Goal: Information Seeking & Learning: Learn about a topic

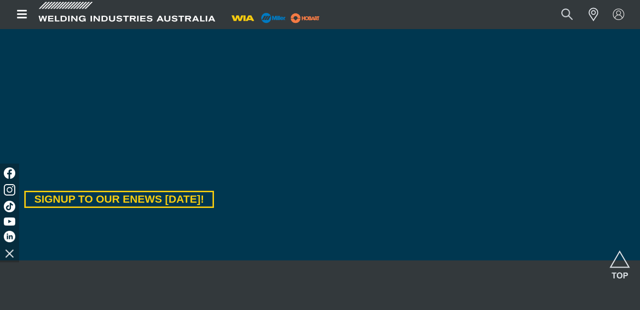
scroll to position [541, 0]
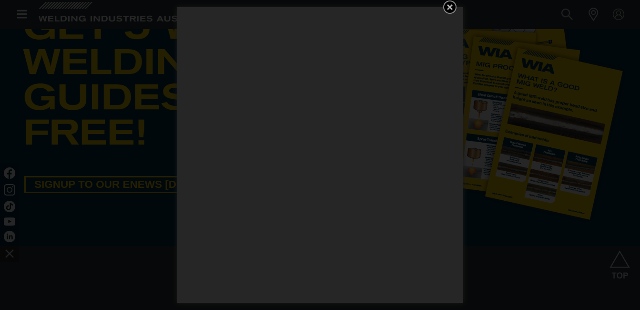
click at [447, 5] on icon "Get 5 WIA Welding Guides Free!" at bounding box center [450, 7] width 6 height 6
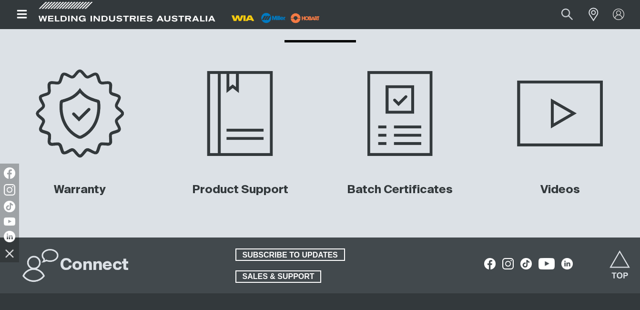
scroll to position [4107, 0]
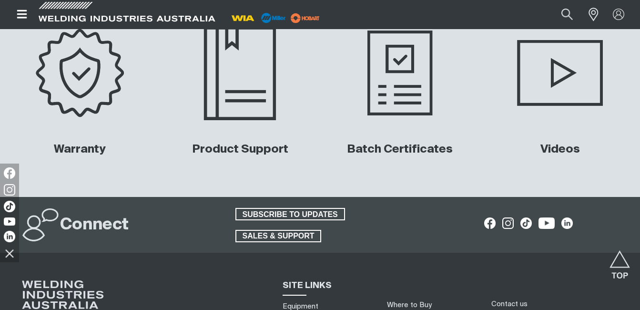
click at [257, 89] on img at bounding box center [239, 73] width 159 height 106
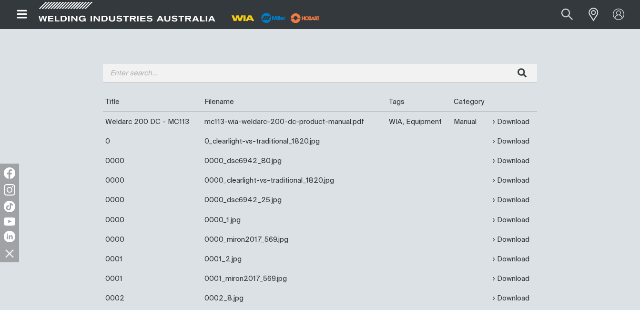
scroll to position [366, 0]
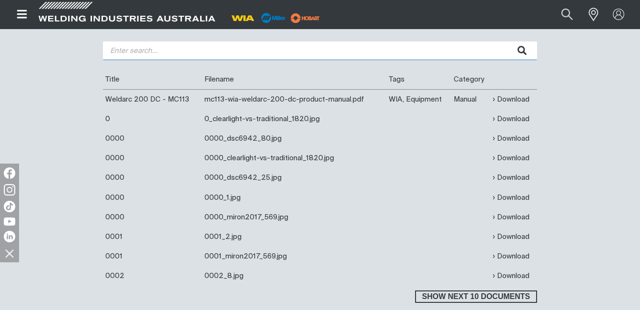
click at [205, 51] on input "search" at bounding box center [320, 50] width 434 height 19
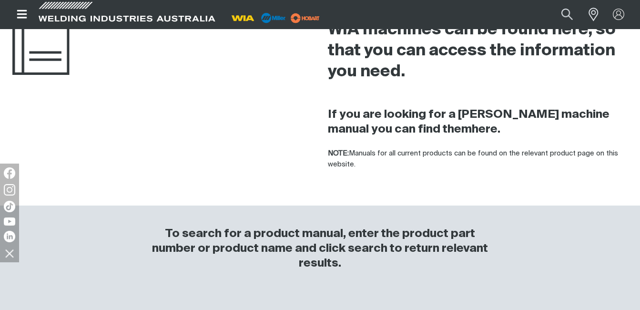
scroll to position [0, 0]
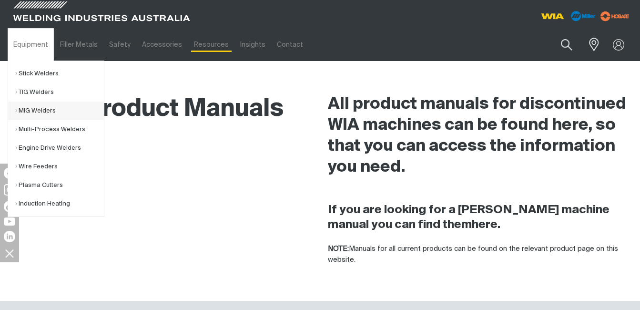
click at [48, 110] on link "MIG Welders" at bounding box center [59, 110] width 89 height 19
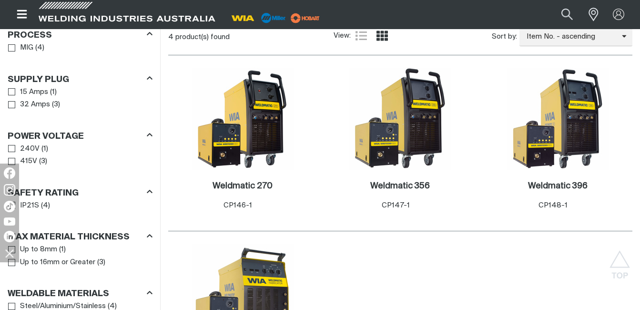
scroll to position [503, 0]
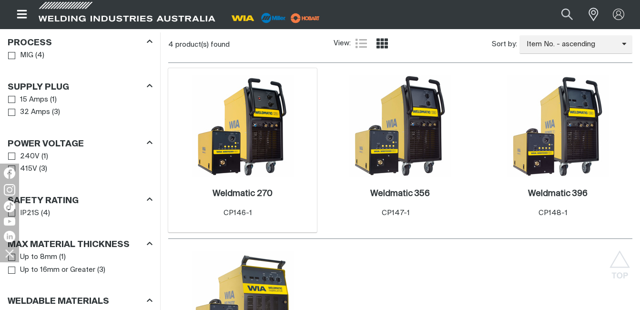
click at [273, 130] on img at bounding box center [242, 126] width 102 height 102
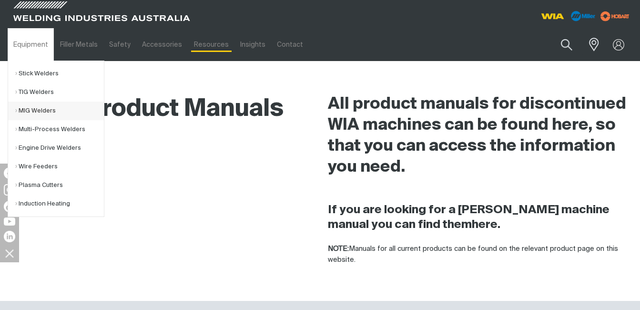
click at [44, 113] on link "MIG Welders" at bounding box center [59, 110] width 89 height 19
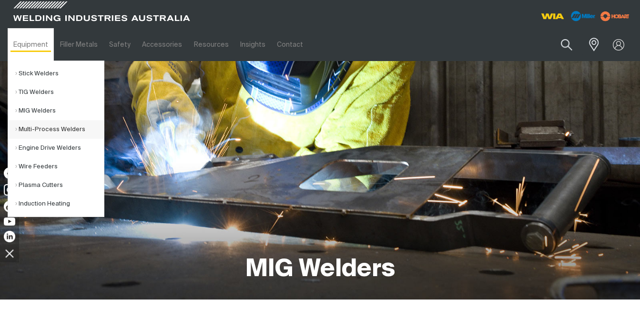
click at [57, 130] on link "Multi-Process Welders" at bounding box center [59, 129] width 89 height 19
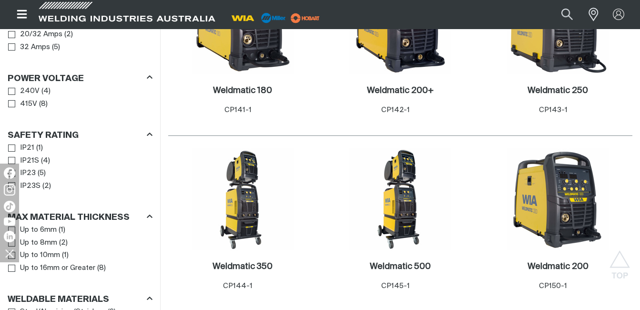
scroll to position [590, 0]
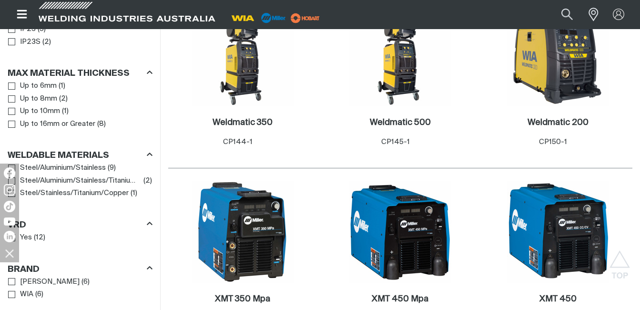
scroll to position [648, 0]
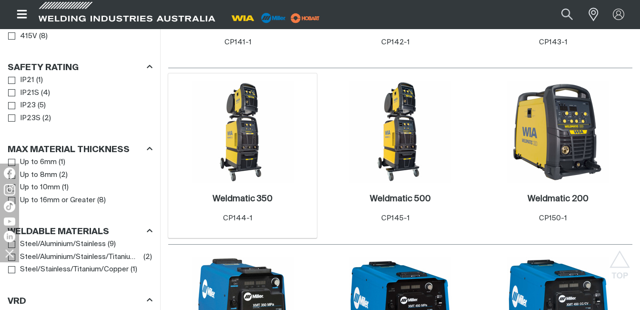
click at [246, 157] on img at bounding box center [242, 131] width 102 height 102
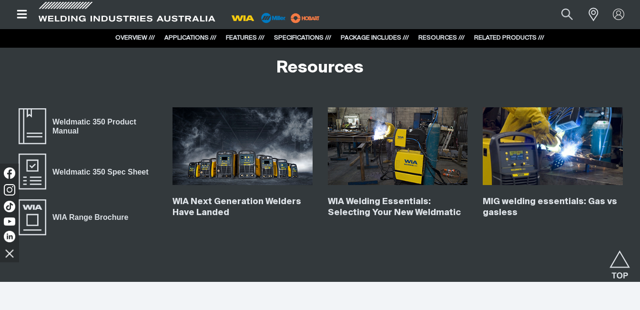
scroll to position [3467, 0]
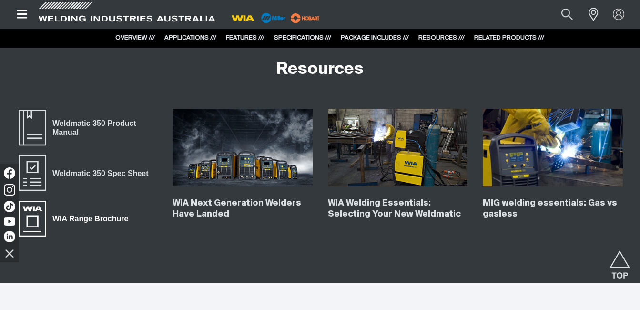
click at [111, 218] on span "WIA Range Brochure" at bounding box center [90, 218] width 88 height 12
click at [103, 122] on span "Weldmatic 350 Product Manual" at bounding box center [101, 127] width 111 height 21
click at [135, 169] on span "Weldmatic 350 Spec Sheet" at bounding box center [100, 173] width 108 height 12
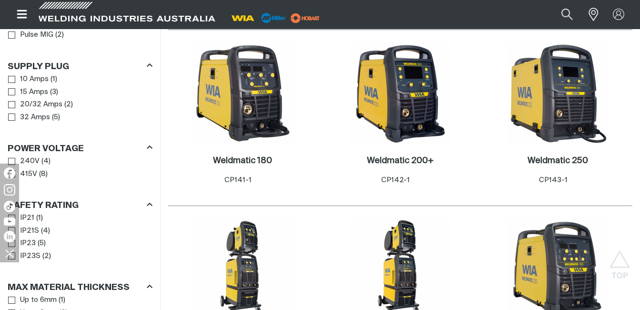
scroll to position [501, 0]
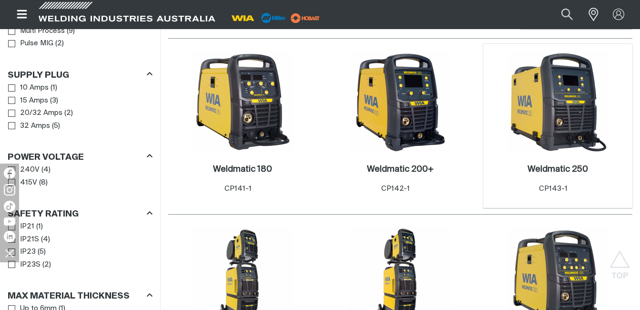
click at [568, 95] on img at bounding box center [558, 102] width 102 height 102
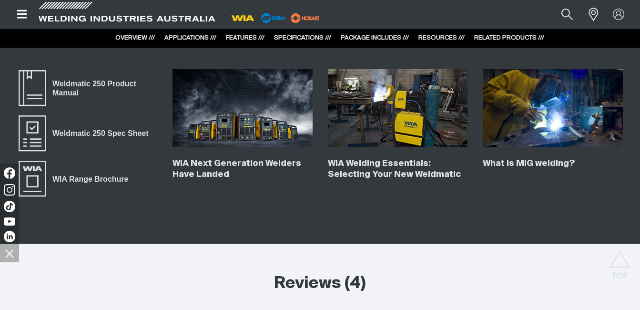
scroll to position [3543, 0]
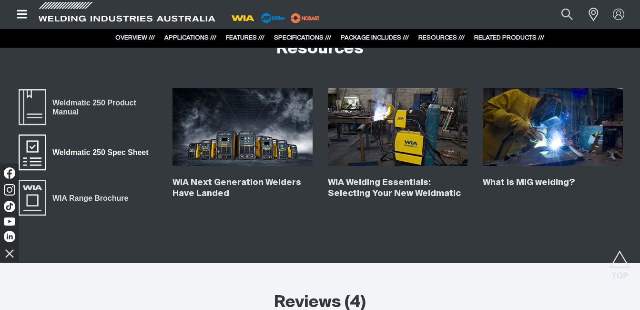
click at [127, 150] on span "Weldmatic 250 Spec Sheet" at bounding box center [100, 152] width 108 height 12
click at [92, 101] on span "Weldmatic 250 Product Manual" at bounding box center [101, 106] width 111 height 21
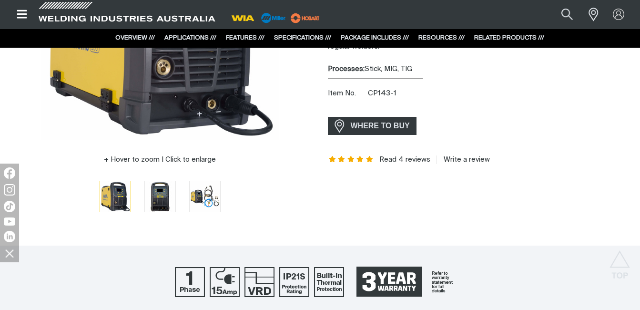
scroll to position [0, 0]
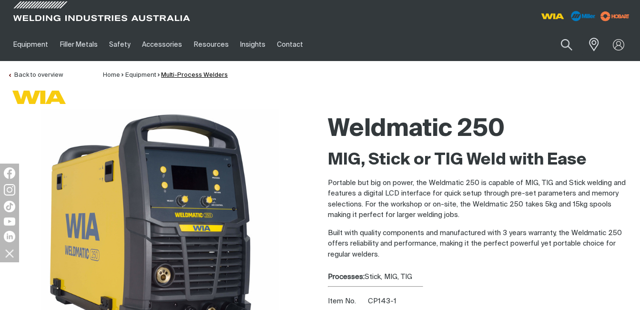
click at [181, 76] on link "Multi-Process Welders" at bounding box center [194, 75] width 67 height 6
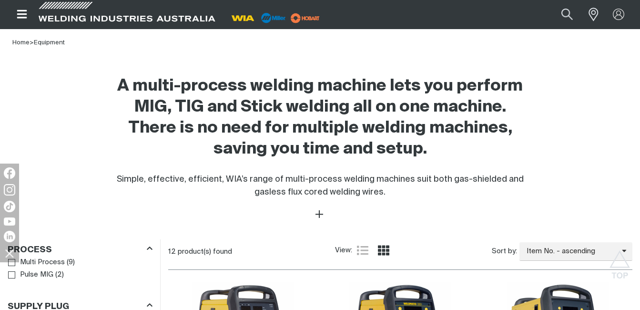
scroll to position [541, 0]
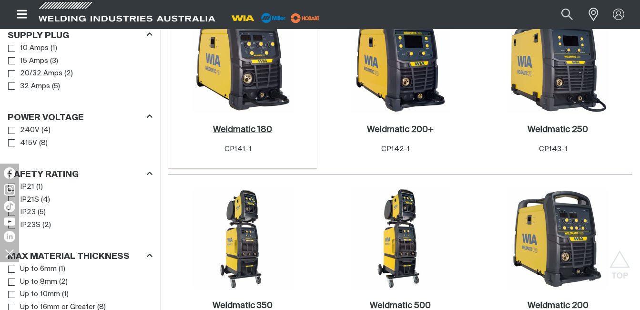
click at [264, 129] on h2 "Weldmatic 180 ." at bounding box center [242, 129] width 59 height 9
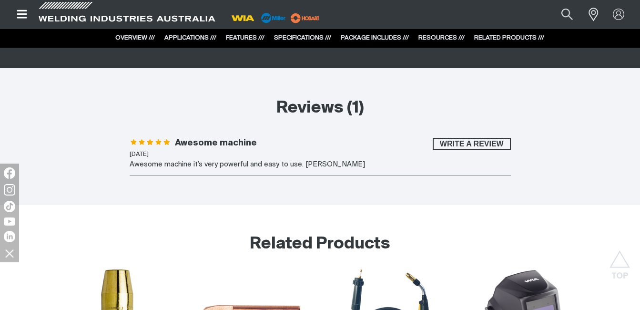
scroll to position [3516, 0]
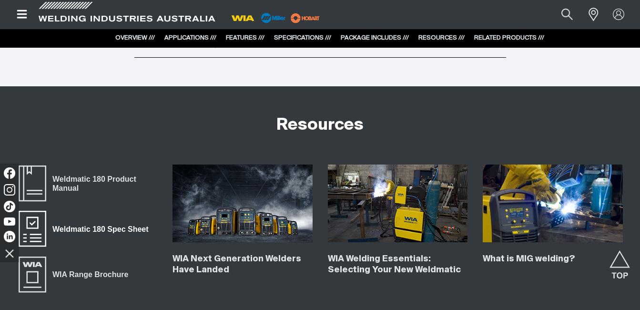
click at [123, 226] on span "Weldmatic 180 Spec Sheet" at bounding box center [100, 228] width 108 height 12
click at [113, 177] on span "Weldmatic 180 Product Manual" at bounding box center [101, 182] width 111 height 21
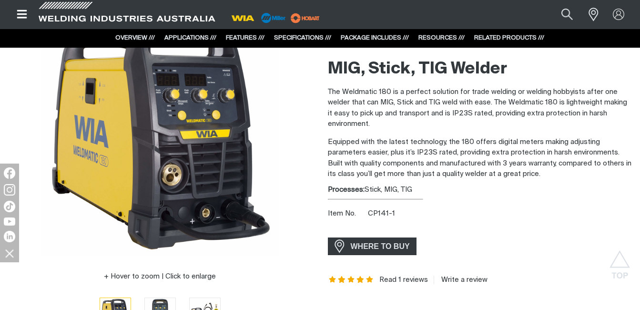
scroll to position [1, 0]
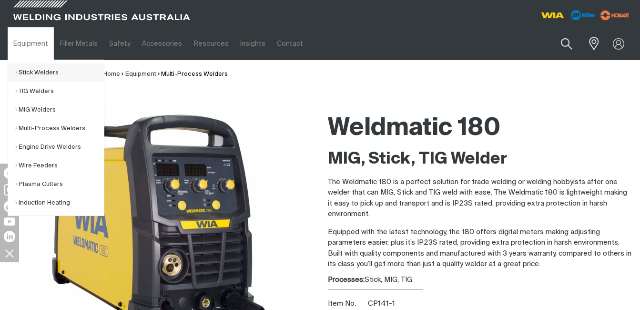
click at [49, 69] on link "Stick Welders" at bounding box center [59, 72] width 89 height 19
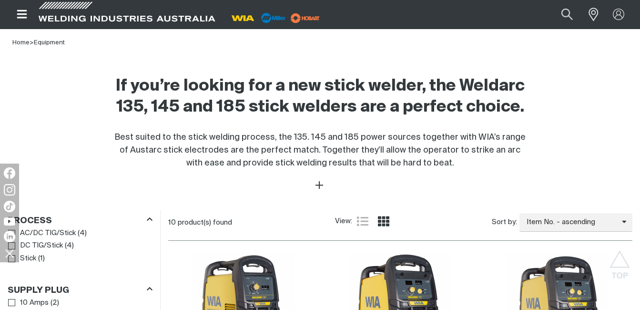
scroll to position [541, 0]
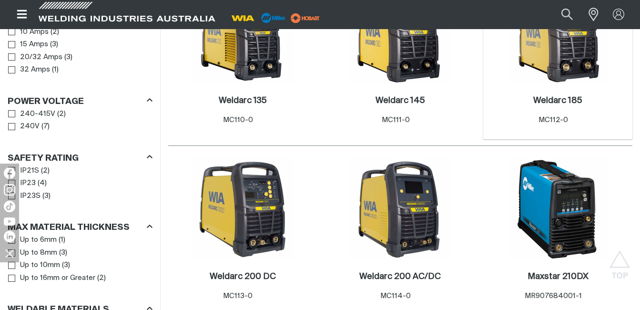
click at [560, 50] on img at bounding box center [558, 33] width 102 height 102
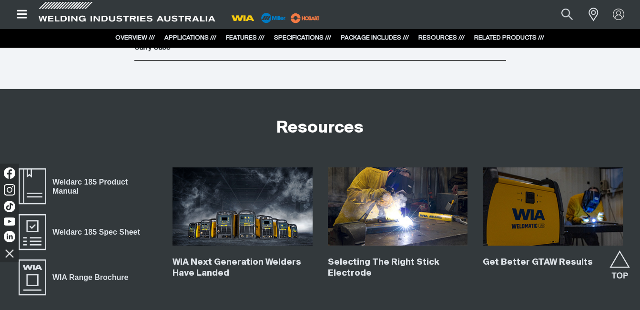
scroll to position [3276, 0]
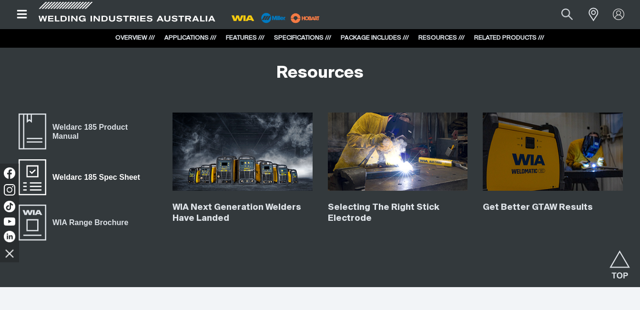
click at [84, 176] on span "Weldarc 185 Spec Sheet" at bounding box center [96, 177] width 100 height 12
click at [100, 123] on span "Weldarc 185 Product Manual" at bounding box center [101, 131] width 111 height 21
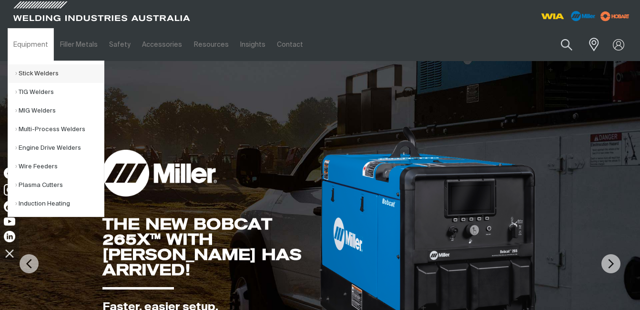
click at [38, 76] on link "Stick Welders" at bounding box center [59, 73] width 89 height 19
